Goal: Task Accomplishment & Management: Use online tool/utility

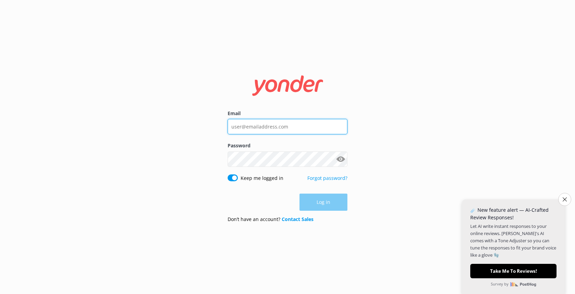
click at [256, 128] on input "Email" at bounding box center [288, 126] width 120 height 15
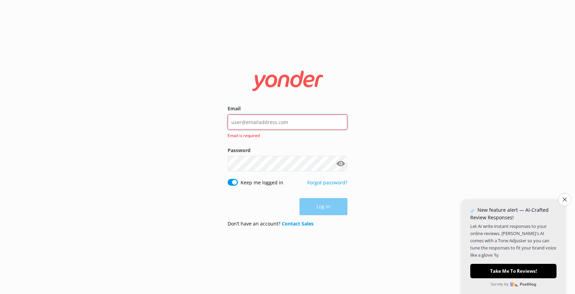
paste input "[PERSON_NAME][EMAIL_ADDRESS][DOMAIN_NAME]"
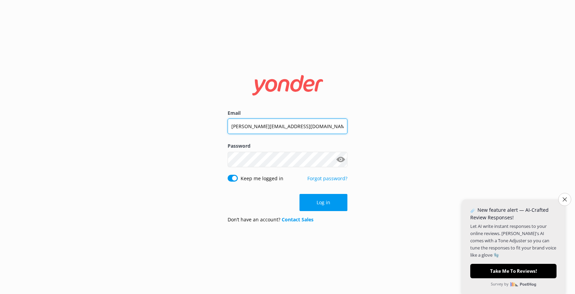
type input "[PERSON_NAME][EMAIL_ADDRESS][DOMAIN_NAME]"
click at [336, 202] on button "Log in" at bounding box center [323, 202] width 48 height 17
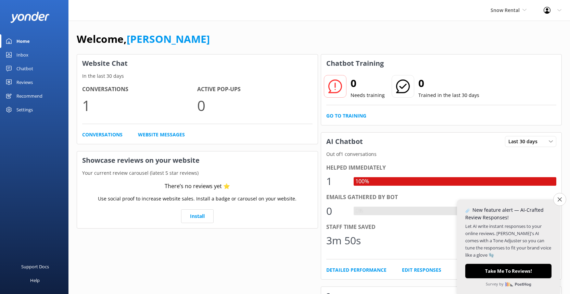
click at [27, 67] on div "Chatbot" at bounding box center [24, 69] width 17 height 14
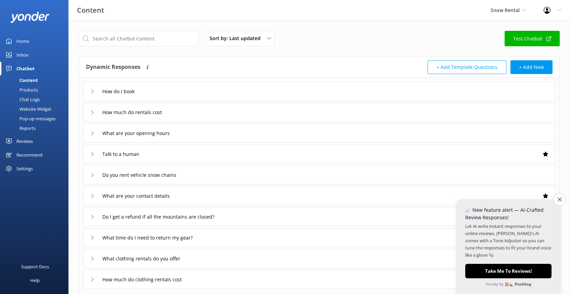
click at [31, 69] on div "Chatbot" at bounding box center [25, 69] width 18 height 14
click at [28, 134] on div "Reviews" at bounding box center [24, 141] width 16 height 14
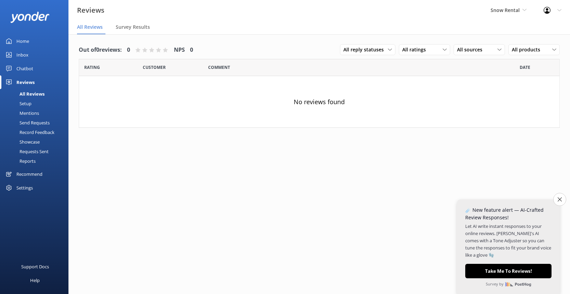
click at [25, 70] on div "Chatbot" at bounding box center [24, 69] width 17 height 14
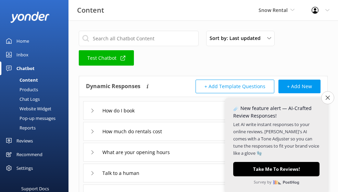
drag, startPoint x: 24, startPoint y: 68, endPoint x: 257, endPoint y: 2, distance: 242.2
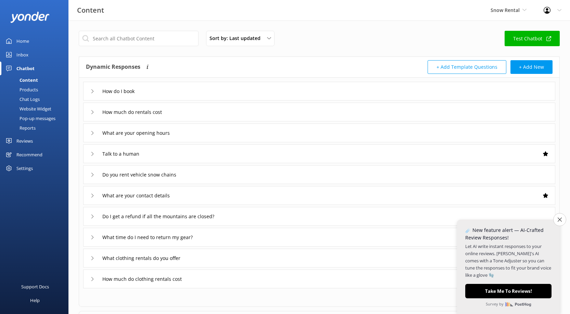
click at [21, 69] on div "Chatbot" at bounding box center [25, 69] width 18 height 14
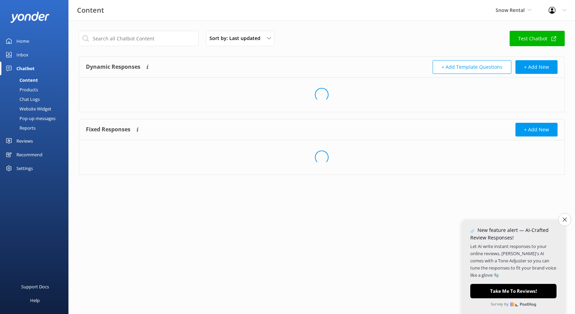
click at [21, 69] on div "Chatbot" at bounding box center [25, 69] width 18 height 14
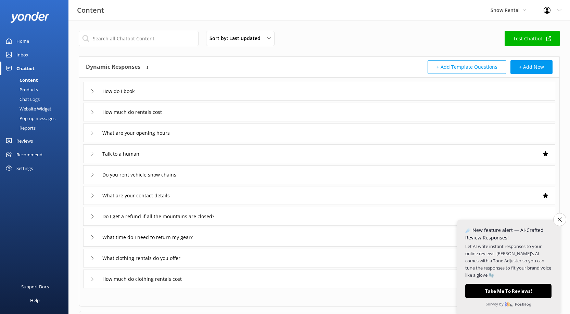
click at [29, 162] on div "Settings" at bounding box center [24, 169] width 16 height 14
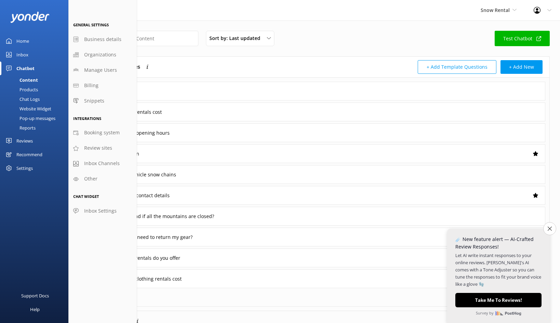
click at [35, 70] on link "Chatbot" at bounding box center [34, 69] width 68 height 14
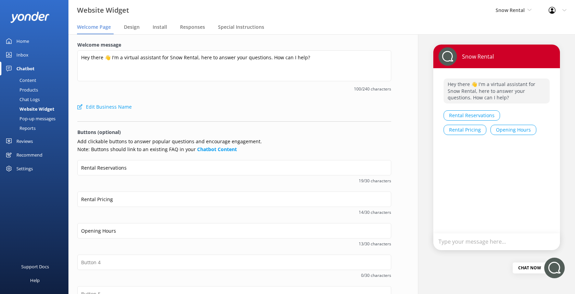
click at [166, 26] on span "Install" at bounding box center [160, 27] width 14 height 7
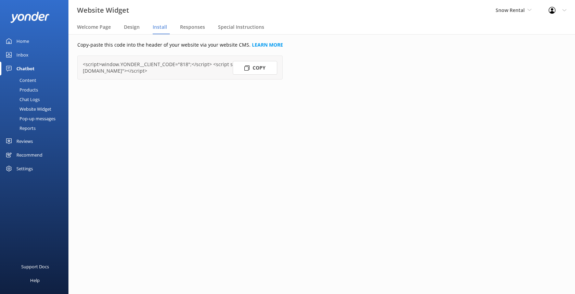
click at [156, 70] on div "<script>window.YONDER__CLIENT_CODE="818";</script> <script src="https://widget.…" at bounding box center [180, 67] width 194 height 13
click at [253, 70] on button "Copy" at bounding box center [255, 68] width 44 height 14
